Goal: Task Accomplishment & Management: Complete application form

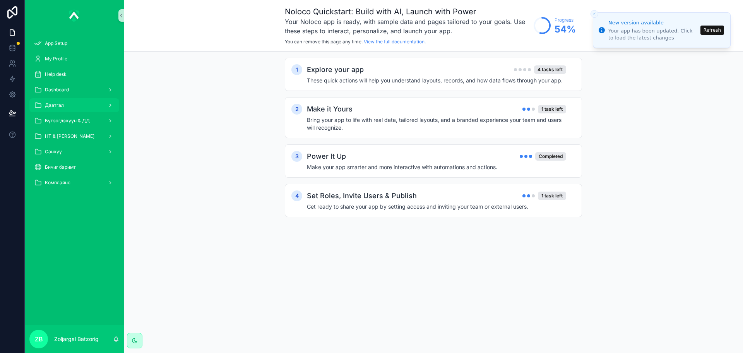
click at [60, 108] on span "Даатгал" at bounding box center [54, 105] width 19 height 6
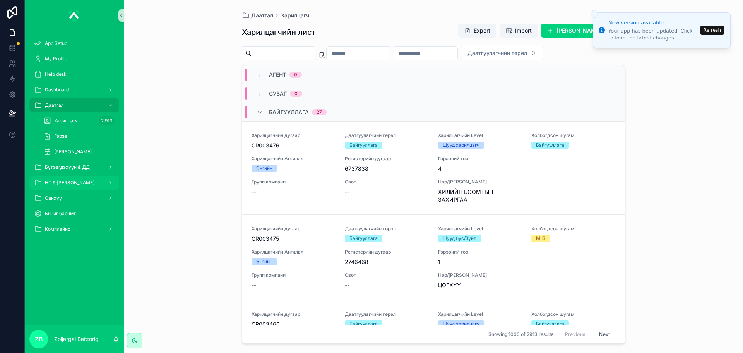
click at [98, 182] on div "НТ & [PERSON_NAME]" at bounding box center [74, 182] width 80 height 12
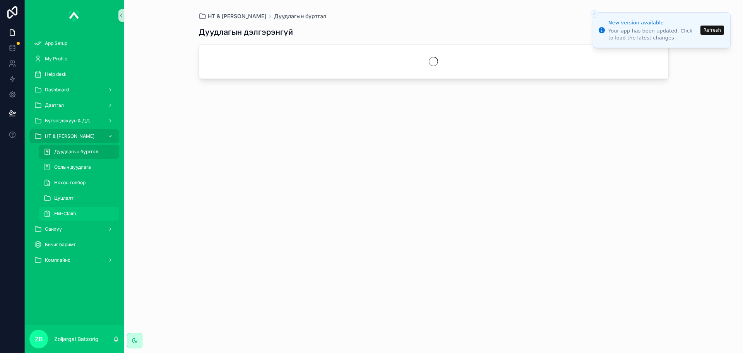
click at [86, 212] on div "EM-Claim" at bounding box center [78, 213] width 71 height 12
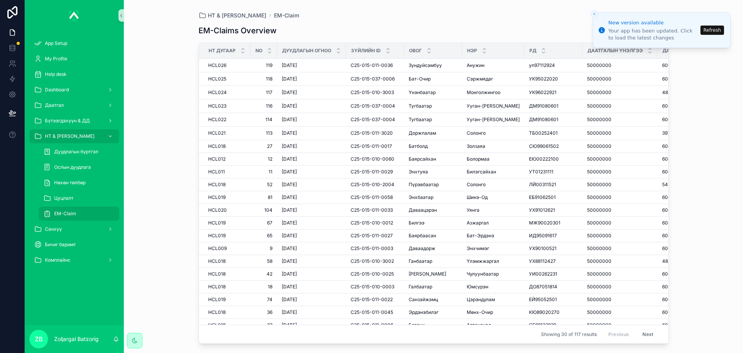
click at [509, 21] on div "EM-Claims Overview Add New EM-Claim НТ дугаар No Дуудлагын огноо Зүйлийн ID Ово…" at bounding box center [433, 181] width 470 height 325
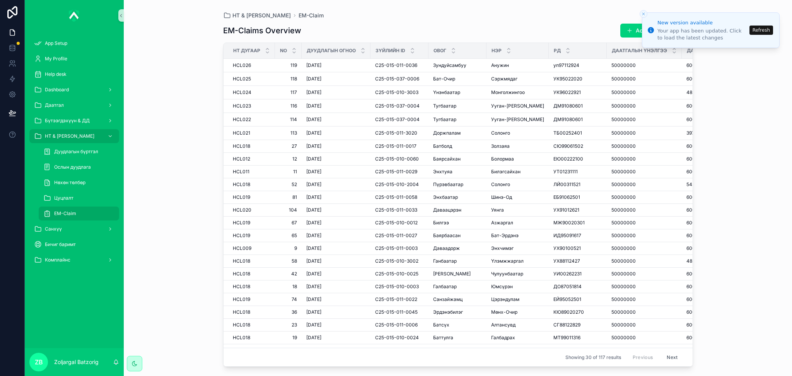
drag, startPoint x: 635, startPoint y: 32, endPoint x: 623, endPoint y: 36, distance: 12.1
click at [635, 32] on button "Add New EM-Claim" at bounding box center [657, 31] width 73 height 14
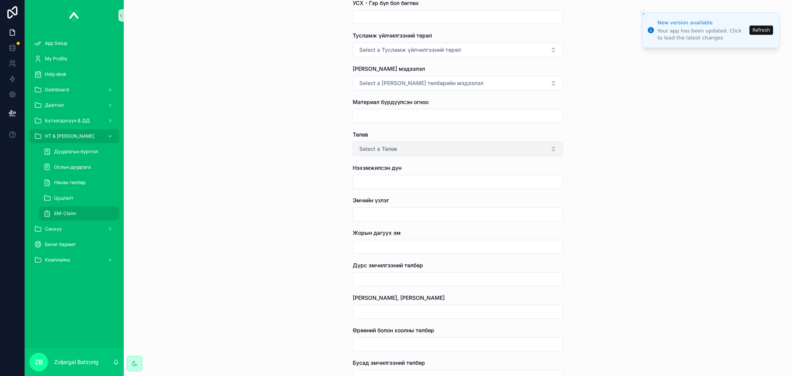
scroll to position [412, 0]
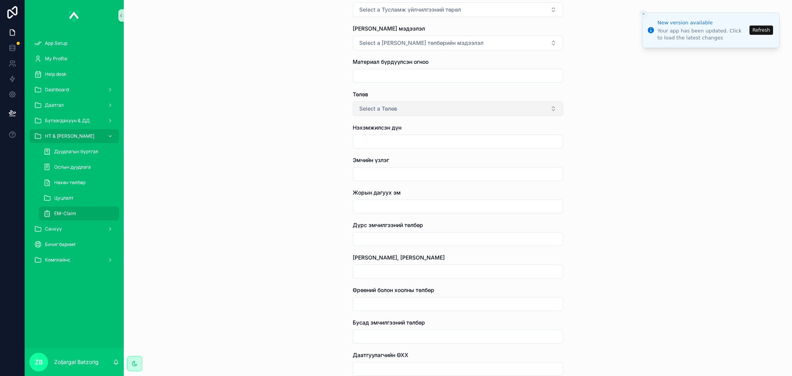
click at [436, 108] on button "Select a Төлөв" at bounding box center [458, 108] width 210 height 15
click at [337, 248] on div "EM-Claim Create EM-Claim Create EM-Claim Зүйл сонгох НТ дугаар Дуудлагын огноо …" at bounding box center [458, 188] width 669 height 376
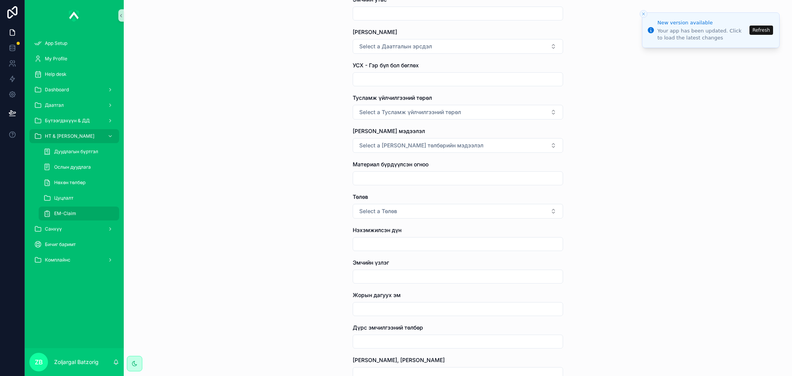
scroll to position [310, 0]
click at [409, 107] on button "Select a Тусламж үйлчилгээний төрөл" at bounding box center [458, 112] width 210 height 15
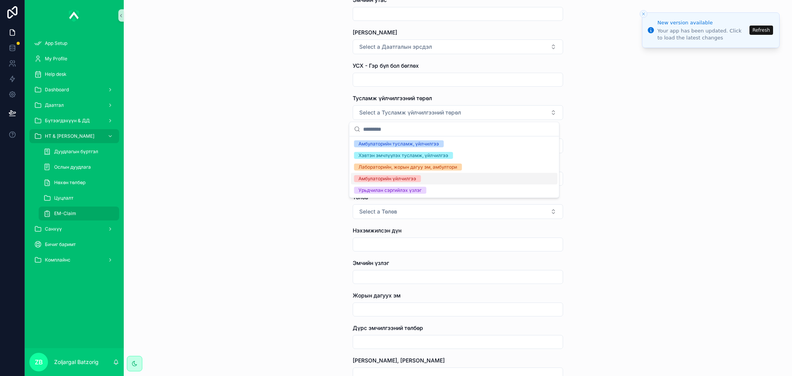
click at [395, 181] on div "Амбулаторийн үйлчилгээ" at bounding box center [388, 178] width 58 height 7
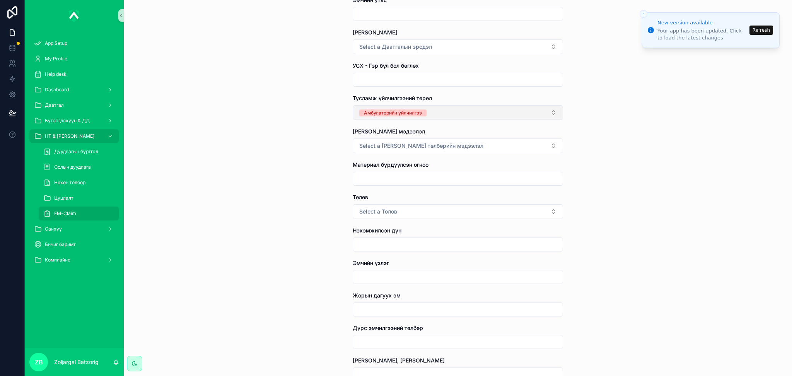
click at [447, 110] on button "Амбулаторийн үйлчилгээ" at bounding box center [458, 112] width 210 height 15
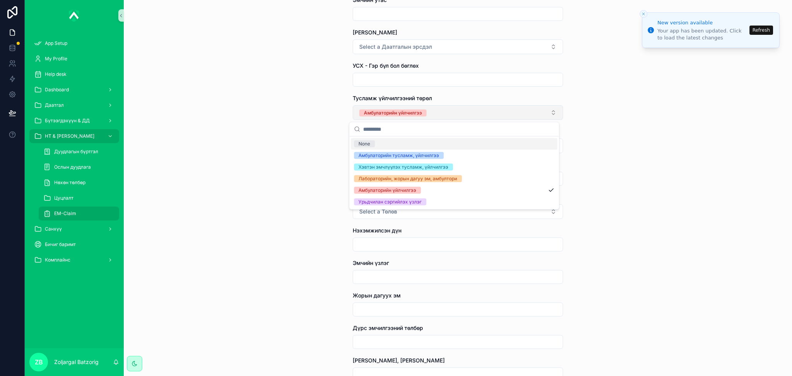
click at [443, 115] on button "Амбулаторийн үйлчилгээ" at bounding box center [458, 112] width 210 height 15
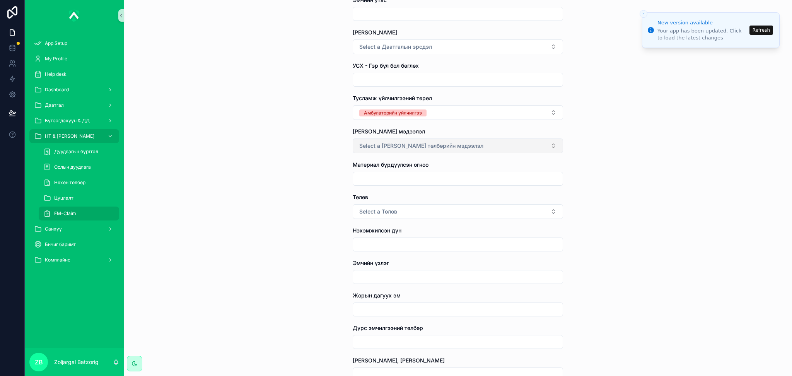
click at [435, 144] on span "Select a [PERSON_NAME] төлбөрийн мэдээлэл" at bounding box center [421, 146] width 124 height 8
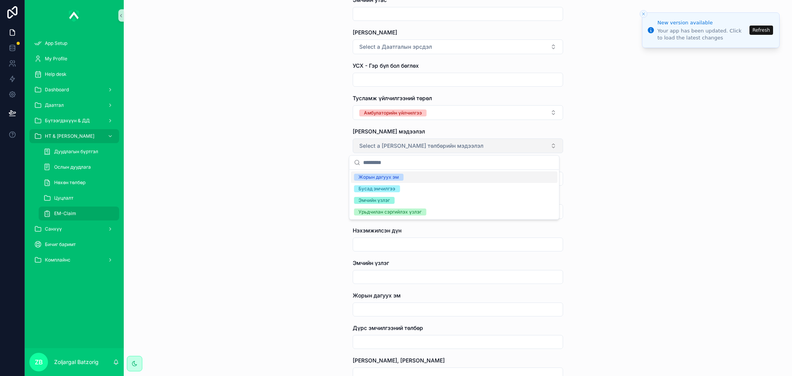
click at [429, 146] on span "Select a [PERSON_NAME] төлбөрийн мэдээлэл" at bounding box center [421, 146] width 124 height 8
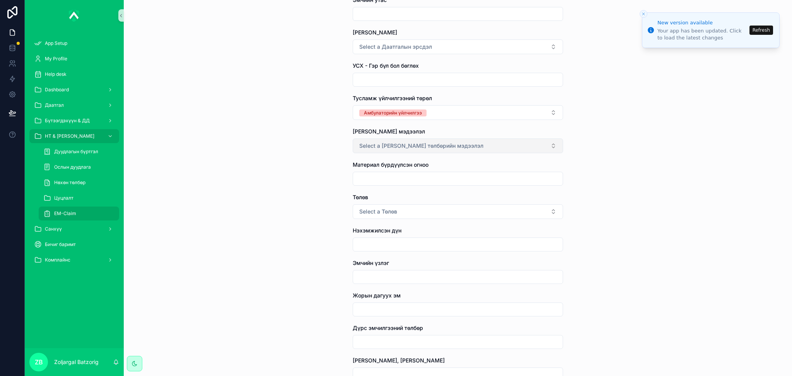
click at [440, 145] on span "Select a [PERSON_NAME] төлбөрийн мэдээлэл" at bounding box center [421, 146] width 124 height 8
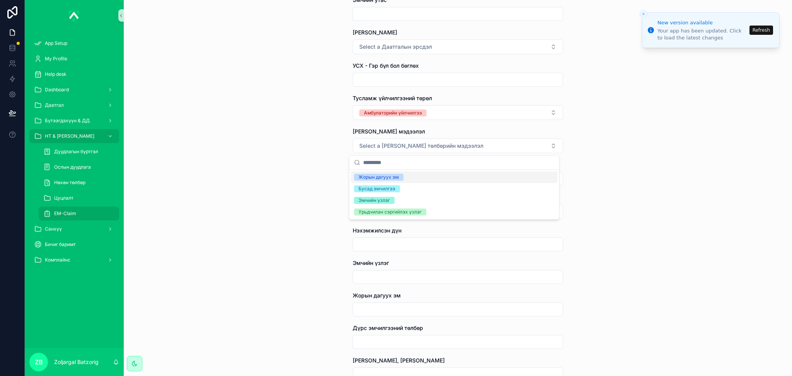
click at [395, 177] on div "Жорын дагуух эм" at bounding box center [379, 177] width 40 height 7
click at [388, 203] on div "Эмчийн үзлэг" at bounding box center [374, 200] width 31 height 7
click at [383, 189] on div "Бусад эмчилгээ" at bounding box center [377, 188] width 37 height 7
click at [334, 191] on div "EM-Claim Create EM-Claim Create EM-Claim Зүйл сонгох НТ дугаар Дуудлагын огноо …" at bounding box center [458, 188] width 669 height 376
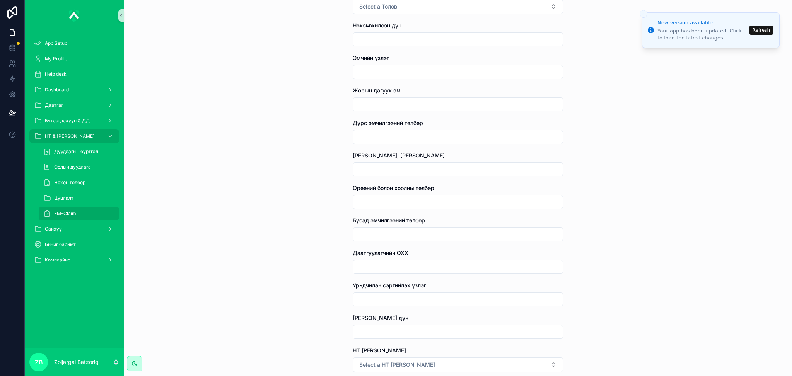
scroll to position [412, 0]
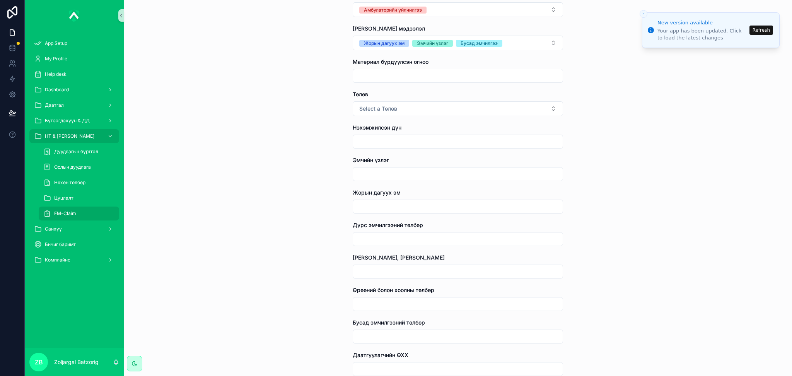
click at [383, 140] on input "scrollable content" at bounding box center [458, 141] width 210 height 11
click at [385, 174] on input "scrollable content" at bounding box center [458, 174] width 210 height 11
click at [382, 208] on input "scrollable content" at bounding box center [458, 206] width 210 height 11
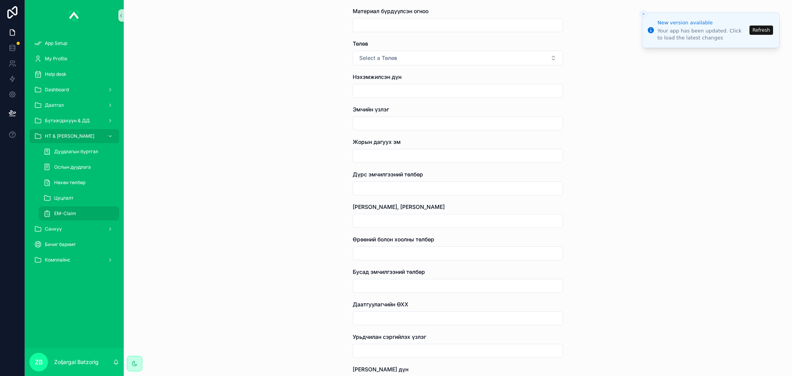
scroll to position [464, 0]
click at [389, 184] on input "scrollable content" at bounding box center [458, 187] width 210 height 11
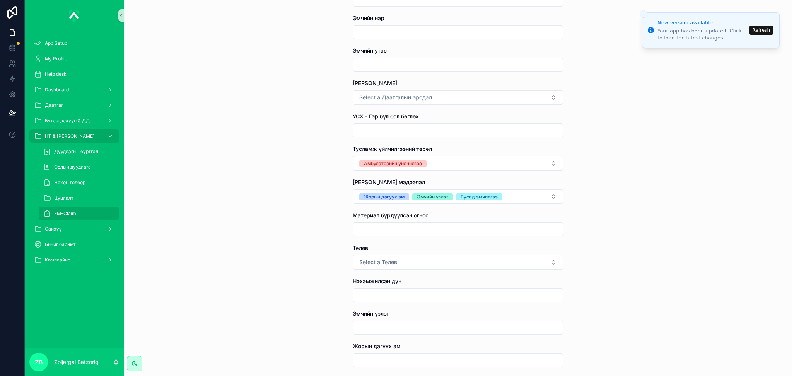
scroll to position [258, 0]
click at [494, 169] on button "Амбулаторийн үйлчилгээ" at bounding box center [458, 164] width 210 height 15
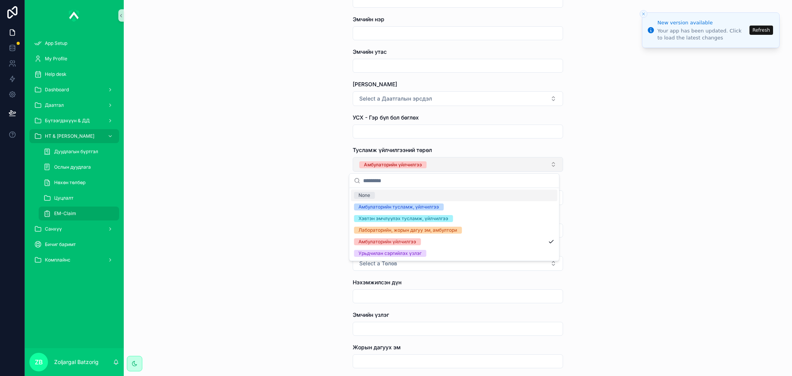
click at [455, 164] on button "Амбулаторийн үйлчилгээ" at bounding box center [458, 164] width 210 height 15
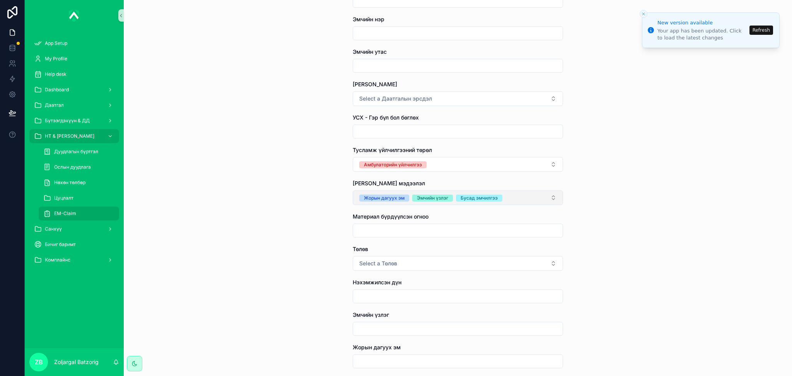
click at [500, 195] on button "Жорын дагуух эм Эмчийн үзлэг Бусад эмчилгээ" at bounding box center [458, 197] width 210 height 15
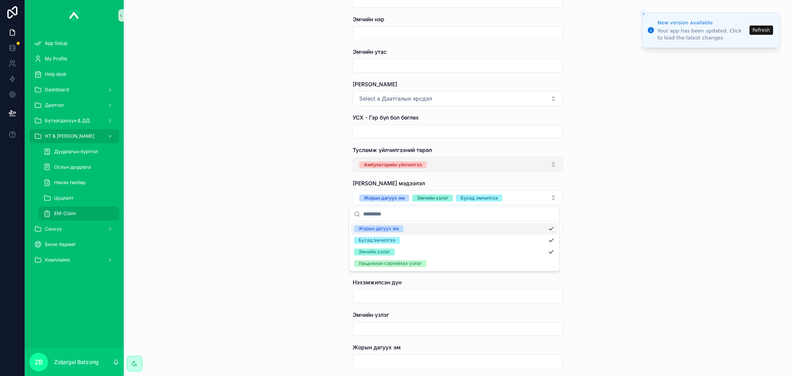
click at [434, 157] on button "Амбулаторийн үйлчилгээ" at bounding box center [458, 164] width 210 height 15
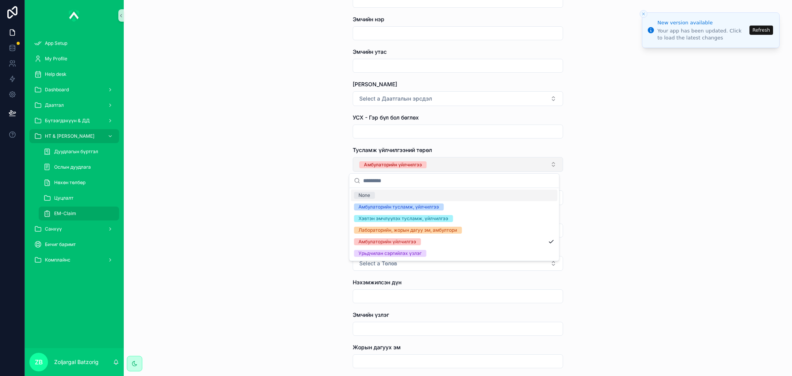
click at [435, 165] on button "Амбулаторийн үйлчилгээ" at bounding box center [458, 164] width 210 height 15
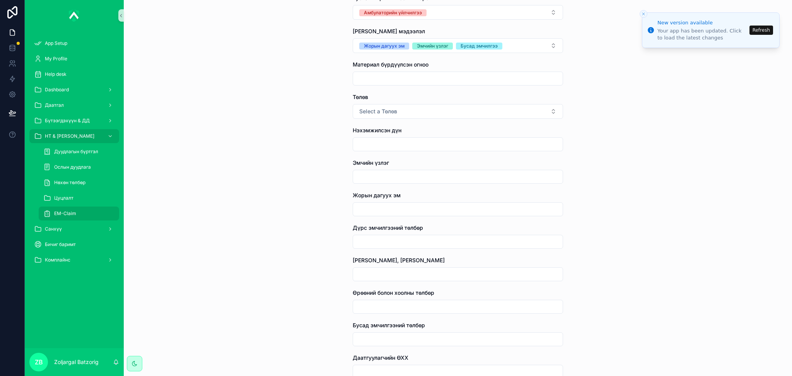
scroll to position [412, 0]
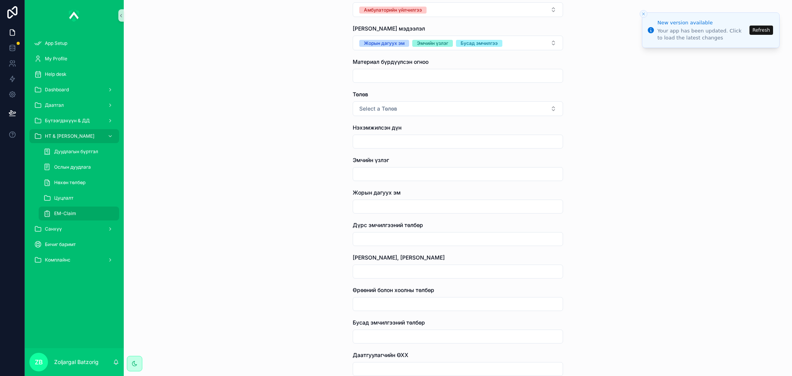
click at [384, 306] on input "scrollable content" at bounding box center [458, 304] width 210 height 11
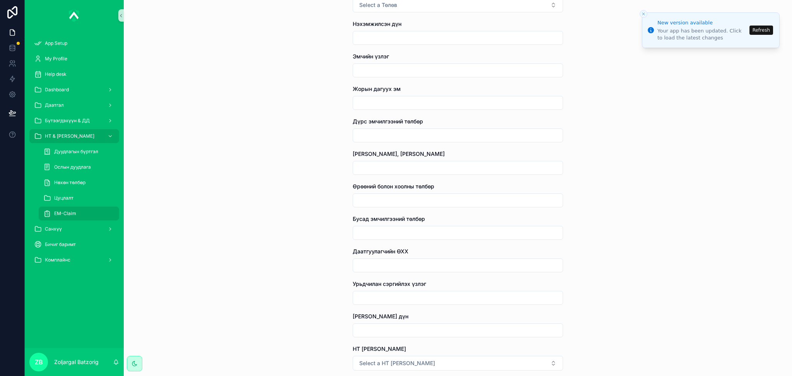
scroll to position [516, 0]
click at [296, 213] on div "EM-Claim Create EM-Claim Create EM-Claim Зүйл сонгох НТ дугаар Дуудлагын огноо …" at bounding box center [458, 188] width 669 height 376
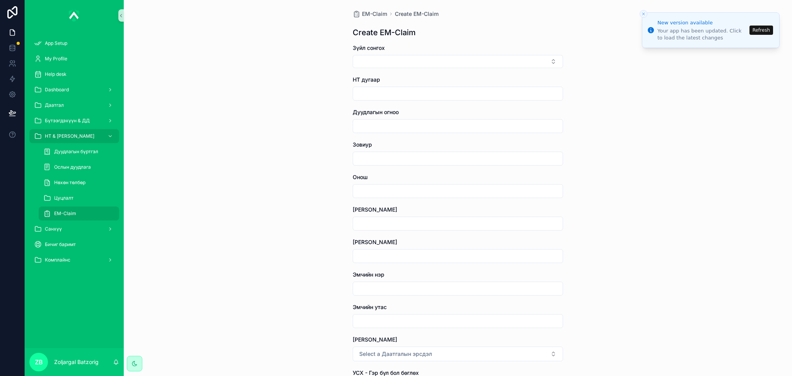
scroll to position [0, 0]
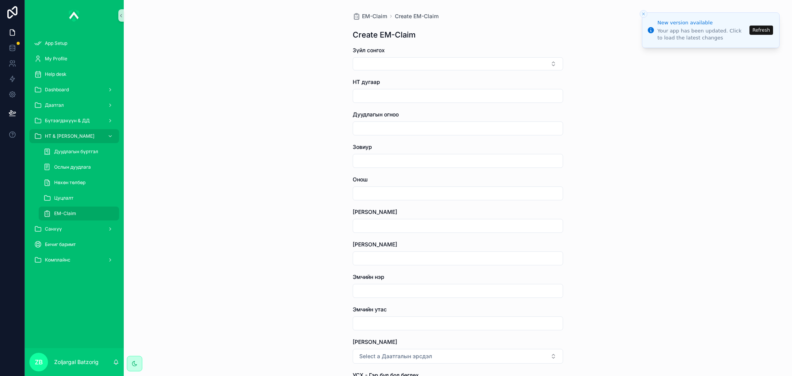
drag, startPoint x: 92, startPoint y: 216, endPoint x: 138, endPoint y: 208, distance: 46.2
click at [92, 216] on div "EM-Claim" at bounding box center [78, 213] width 71 height 12
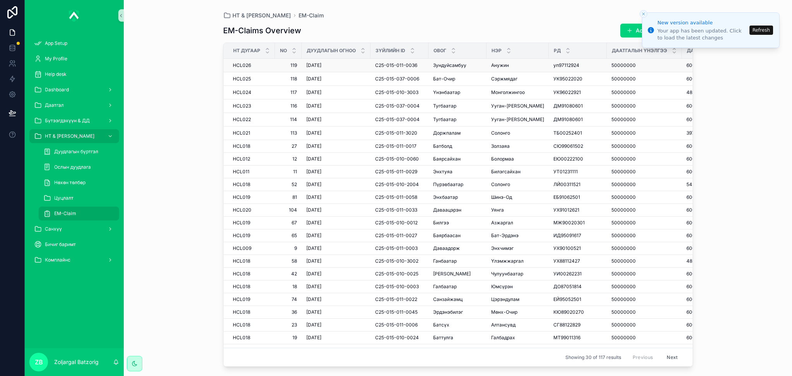
click at [512, 65] on div "[PERSON_NAME]" at bounding box center [517, 65] width 53 height 6
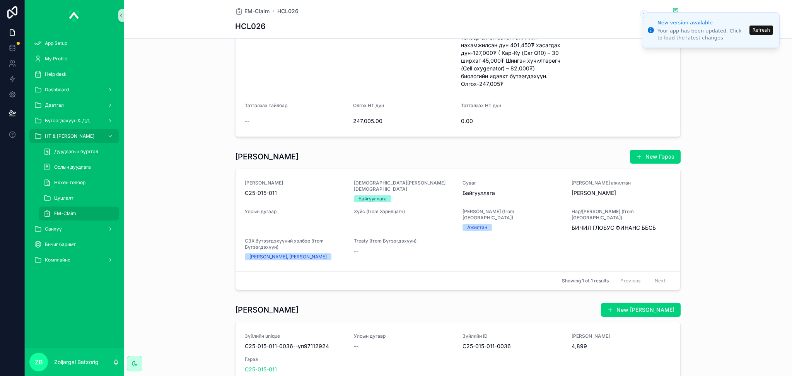
scroll to position [877, 0]
